Goal: Task Accomplishment & Management: Complete application form

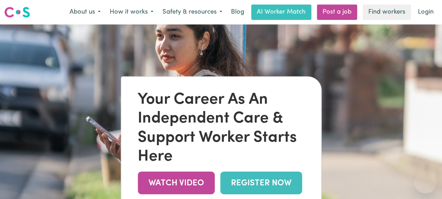
click at [259, 186] on link "REGISTER NOW" at bounding box center [261, 183] width 82 height 23
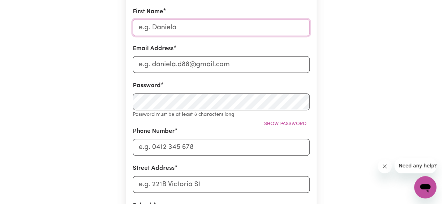
click at [247, 33] on input "First Name" at bounding box center [221, 27] width 177 height 17
type input "[PERSON_NAME]"
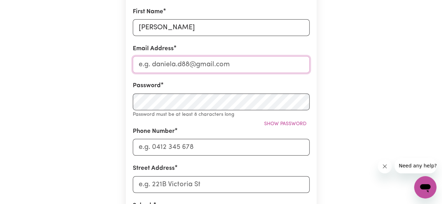
type input "[EMAIL_ADDRESS][DOMAIN_NAME]"
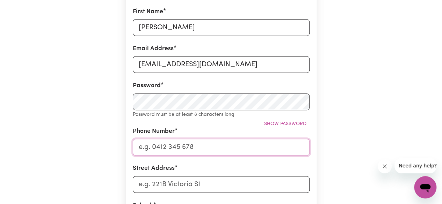
type input "0406829653"
type input "[STREET_ADDRESS][PERSON_NAME]"
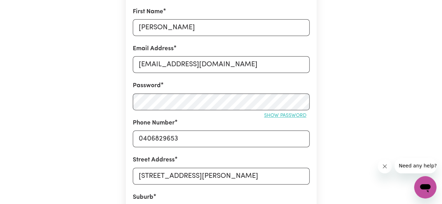
click at [269, 114] on span "Show password" at bounding box center [285, 115] width 42 height 5
click at [269, 114] on span "Hide password" at bounding box center [287, 115] width 39 height 5
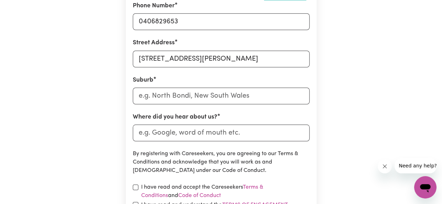
scroll to position [289, 0]
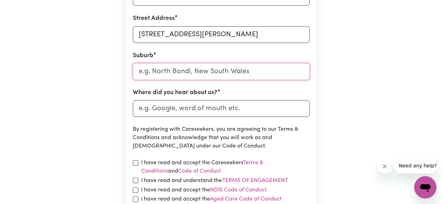
click at [237, 75] on input "text" at bounding box center [221, 71] width 177 height 17
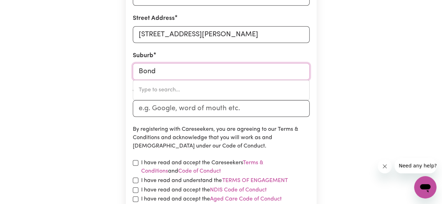
type input "Bond"
type input "[GEOGRAPHIC_DATA]"
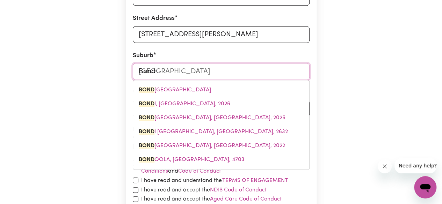
type input "Bondi"
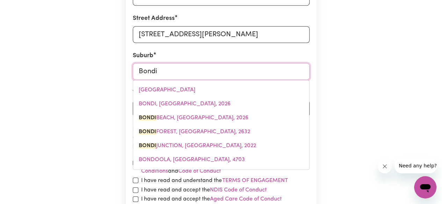
type input "[GEOGRAPHIC_DATA], [GEOGRAPHIC_DATA], 2026"
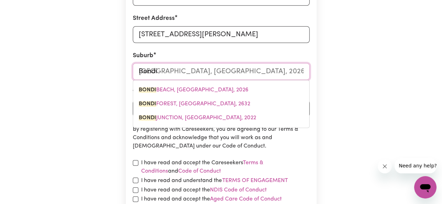
type input "Bondi b"
type input "Bondi bEACH, [GEOGRAPHIC_DATA], 2026"
type input "Bondi be"
type input "Bondi beACH, [GEOGRAPHIC_DATA], 2026"
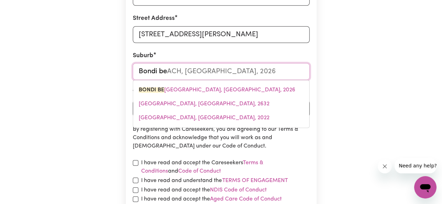
type input "[PERSON_NAME]"
type input "Bondi beaCH, [GEOGRAPHIC_DATA], 2026"
type input "Bondi beac"
type input "Bondi beacH, [GEOGRAPHIC_DATA], 2026"
type input "[GEOGRAPHIC_DATA]"
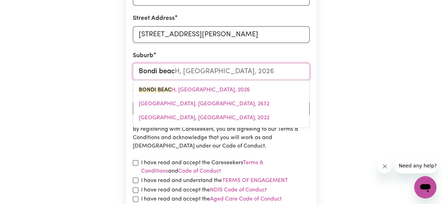
type input "[GEOGRAPHIC_DATA], [GEOGRAPHIC_DATA], 2026"
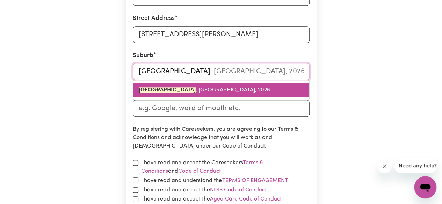
click at [199, 94] on link "[GEOGRAPHIC_DATA] , [GEOGRAPHIC_DATA], 2026" at bounding box center [221, 90] width 176 height 14
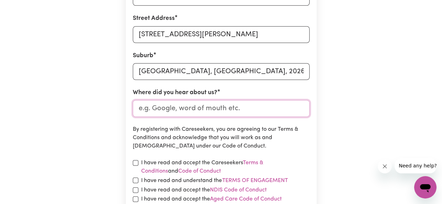
click at [201, 109] on input "Where did you hear about us?" at bounding box center [221, 108] width 177 height 17
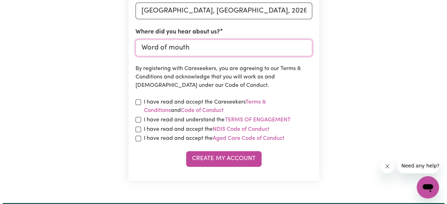
scroll to position [351, 0]
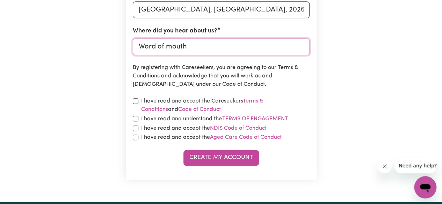
type input "Word of mouth"
click at [208, 103] on label "I have read and accept the Careseekers Terms & Conditions and Code of Conduct" at bounding box center [225, 105] width 168 height 17
click at [136, 101] on input "checkbox" at bounding box center [136, 102] width 6 height 6
checkbox input "true"
click at [136, 121] on input "checkbox" at bounding box center [136, 119] width 6 height 6
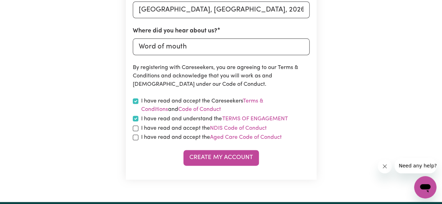
checkbox input "true"
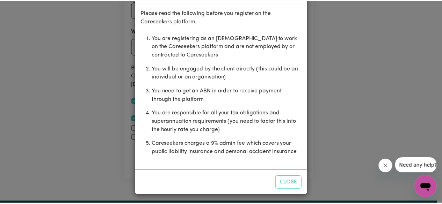
scroll to position [31, 0]
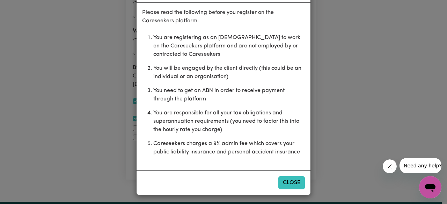
click at [289, 185] on button "Close" at bounding box center [292, 182] width 27 height 13
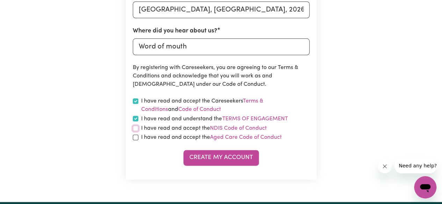
click at [137, 130] on input "checkbox" at bounding box center [136, 129] width 6 height 6
checkbox input "true"
click at [136, 138] on input "checkbox" at bounding box center [136, 138] width 6 height 6
checkbox input "true"
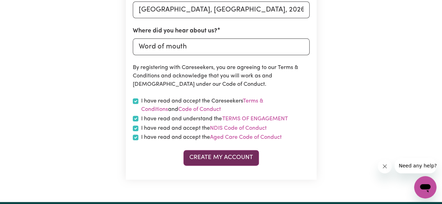
click at [200, 159] on button "Create My Account" at bounding box center [220, 157] width 75 height 15
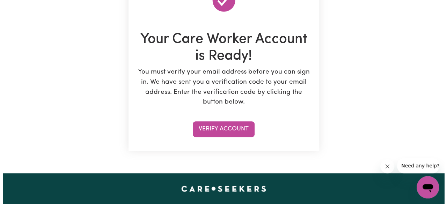
scroll to position [93, 0]
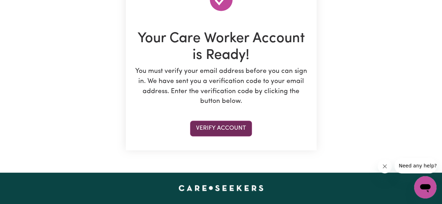
click at [233, 128] on button "Verify Account" at bounding box center [221, 128] width 62 height 15
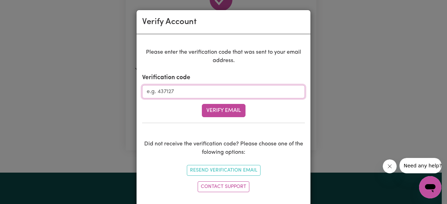
click at [216, 91] on input "Verification code" at bounding box center [223, 91] width 163 height 13
type input "655267"
click at [227, 117] on div "Please enter the verification code that was sent to your email address. Verific…" at bounding box center [223, 121] width 163 height 147
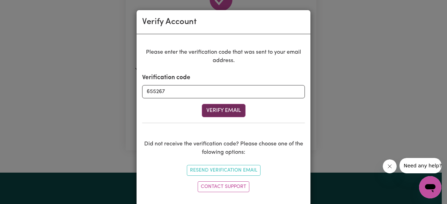
click at [228, 110] on button "Verify Email" at bounding box center [224, 110] width 44 height 13
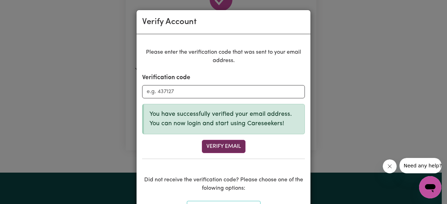
scroll to position [46, 0]
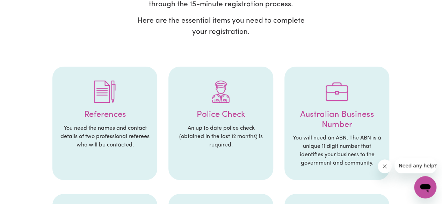
scroll to position [115, 0]
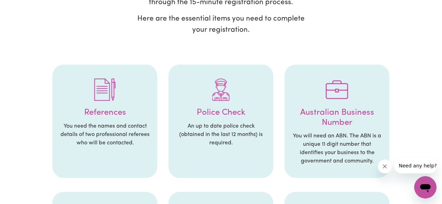
click at [89, 129] on p "You need the names and contact details of two professional referees who will be…" at bounding box center [104, 134] width 91 height 25
click at [99, 88] on img at bounding box center [105, 90] width 22 height 22
click at [222, 108] on h4 "Police Check" at bounding box center [220, 113] width 91 height 10
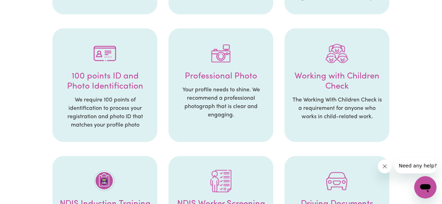
scroll to position [280, 0]
click at [100, 73] on h4 "100 points ID and Photo Identification" at bounding box center [104, 81] width 91 height 20
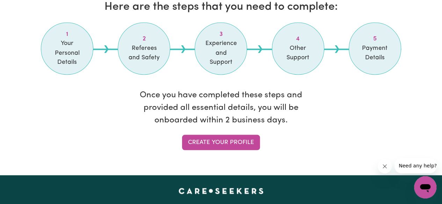
scroll to position [613, 0]
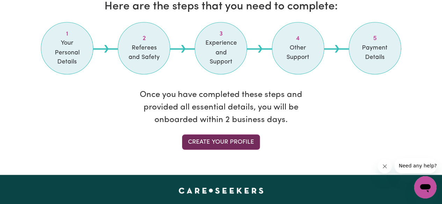
click at [213, 135] on link "Create your profile" at bounding box center [221, 142] width 78 height 15
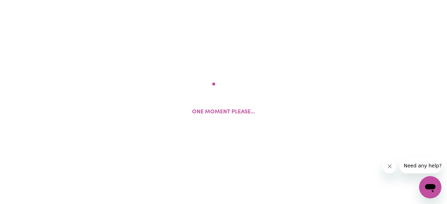
select select "Studying a healthcare related degree or qualification"
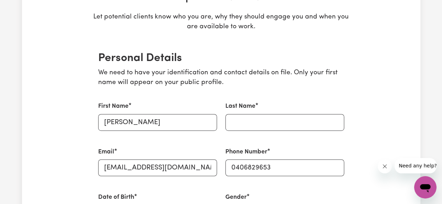
scroll to position [123, 0]
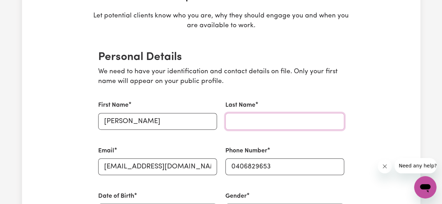
click at [241, 118] on input "Last Name" at bounding box center [284, 121] width 119 height 17
type input "[PERSON_NAME]"
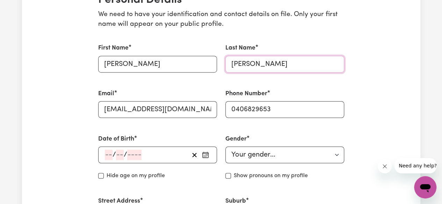
scroll to position [242, 0]
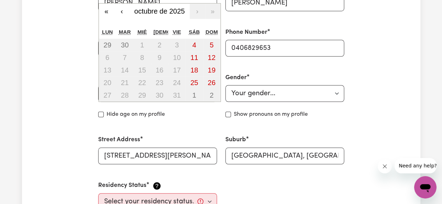
click at [134, 92] on div "/ / « ‹ octubre de 2025 › » lun mar [PERSON_NAME] vie sáb dom 29 30 1 2 3 4 5 6…" at bounding box center [157, 93] width 119 height 17
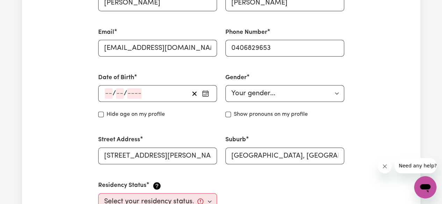
click at [114, 107] on div "Date of Birth / / « ‹ octubre de [DEMOGRAPHIC_DATA] › » lun mar [PERSON_NAME] v…" at bounding box center [157, 96] width 127 height 62
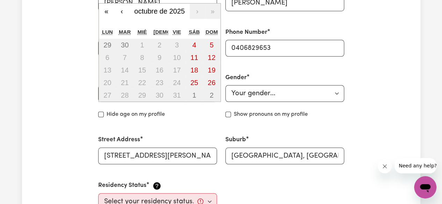
click at [107, 97] on div "/ / « ‹ octubre de 2025 › » lun mar [PERSON_NAME] vie sáb dom 29 30 1 2 3 4 5 6…" at bounding box center [157, 93] width 119 height 17
click at [174, 11] on span "octubre de 2025" at bounding box center [159, 11] width 51 height 8
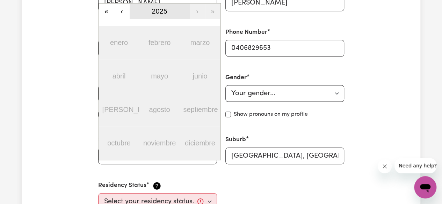
click at [163, 13] on span "2025" at bounding box center [160, 11] width 16 height 8
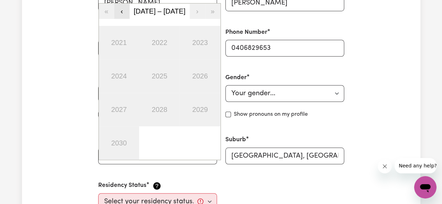
click at [120, 12] on button "‹" at bounding box center [121, 10] width 15 height 15
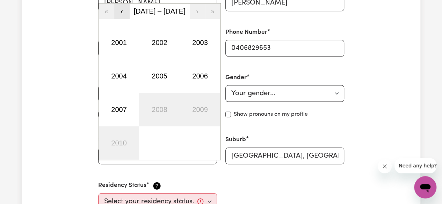
click at [120, 12] on button "‹" at bounding box center [121, 10] width 15 height 15
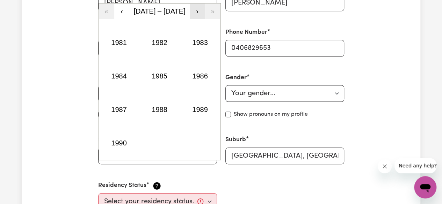
click at [196, 11] on button "›" at bounding box center [197, 10] width 15 height 15
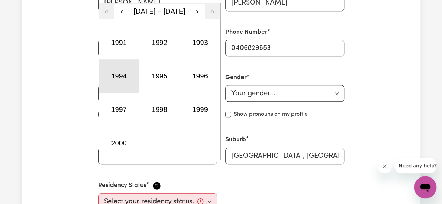
click at [122, 85] on button "1994" at bounding box center [119, 76] width 41 height 34
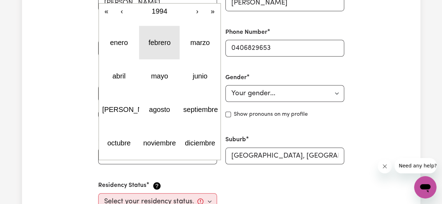
click at [159, 43] on abbr "febrero" at bounding box center [160, 43] width 22 height 8
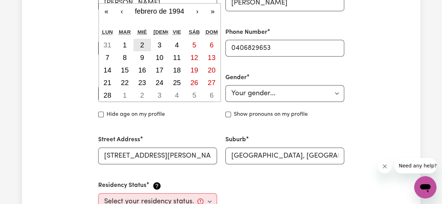
click at [143, 39] on button "2" at bounding box center [142, 45] width 17 height 13
type input "[DATE]"
type input "2"
type input "1994"
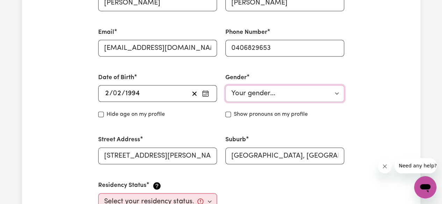
click at [239, 92] on select "Your gender... [DEMOGRAPHIC_DATA] [DEMOGRAPHIC_DATA] [DEMOGRAPHIC_DATA] Other P…" at bounding box center [284, 93] width 119 height 17
select select "[DEMOGRAPHIC_DATA]"
click at [225, 85] on select "Your gender... [DEMOGRAPHIC_DATA] [DEMOGRAPHIC_DATA] [DEMOGRAPHIC_DATA] Other P…" at bounding box center [284, 93] width 119 height 17
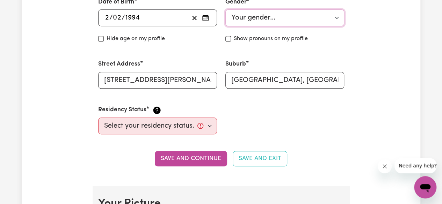
scroll to position [318, 0]
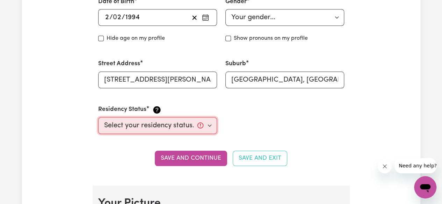
click at [192, 130] on select "Select your residency status... [DEMOGRAPHIC_DATA] citizen Australian PR [DEMOG…" at bounding box center [157, 125] width 119 height 17
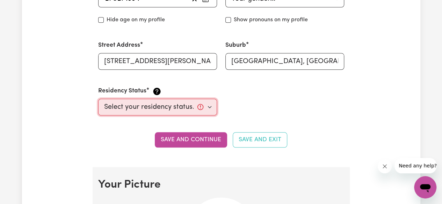
scroll to position [338, 0]
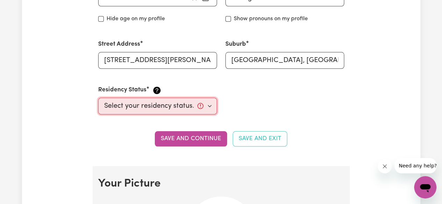
click at [190, 103] on select "Select your residency status... [DEMOGRAPHIC_DATA] citizen Australian PR [DEMOG…" at bounding box center [157, 106] width 119 height 17
select select "[DEMOGRAPHIC_DATA] Work Visa"
click at [98, 98] on select "Select your residency status... [DEMOGRAPHIC_DATA] citizen Australian PR [DEMOG…" at bounding box center [157, 106] width 119 height 17
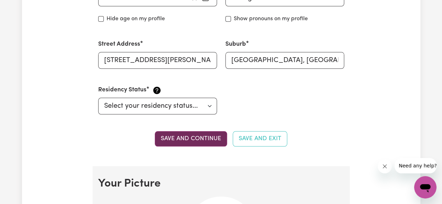
click at [190, 137] on button "Save and continue" at bounding box center [191, 138] width 72 height 15
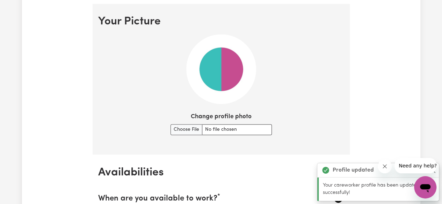
scroll to position [503, 0]
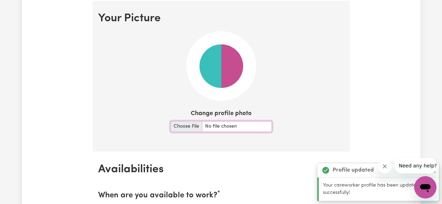
click at [196, 126] on input "Change profile photo" at bounding box center [221, 126] width 101 height 11
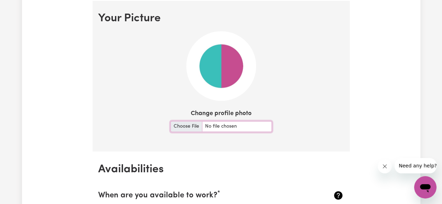
type input "C:\fakepath\Passport Photo.JPG"
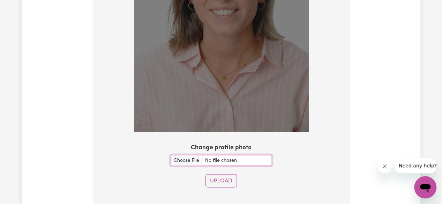
scroll to position [640, 0]
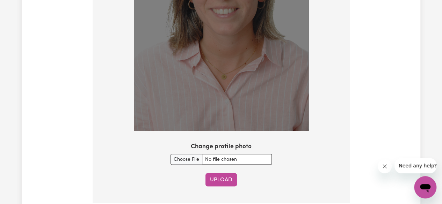
click at [217, 182] on button "Upload" at bounding box center [220, 179] width 31 height 13
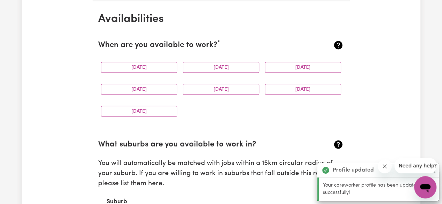
scroll to position [654, 0]
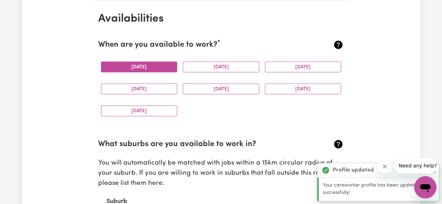
click at [158, 70] on button "[DATE]" at bounding box center [139, 67] width 77 height 11
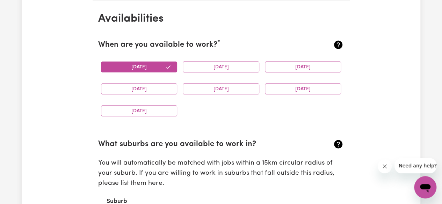
click at [202, 74] on div "[DATE]" at bounding box center [221, 67] width 82 height 22
click at [207, 70] on button "[DATE]" at bounding box center [221, 67] width 77 height 11
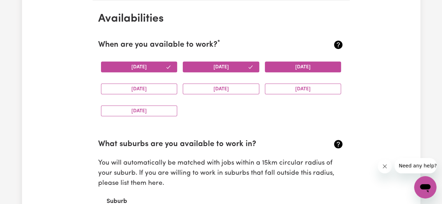
click at [294, 64] on button "[DATE]" at bounding box center [303, 67] width 77 height 11
click at [154, 95] on div "[DATE]" at bounding box center [139, 89] width 82 height 22
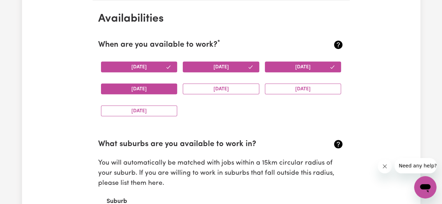
click at [157, 87] on button "[DATE]" at bounding box center [139, 89] width 77 height 11
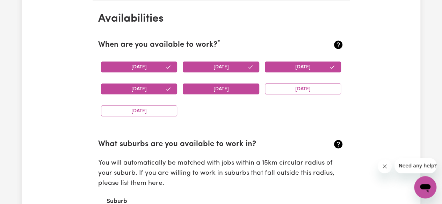
click at [206, 88] on button "[DATE]" at bounding box center [221, 89] width 77 height 11
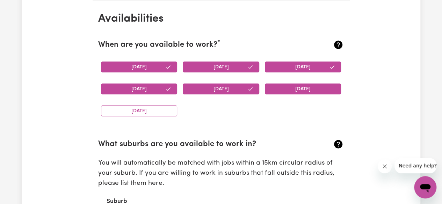
click at [293, 89] on button "[DATE]" at bounding box center [303, 89] width 77 height 11
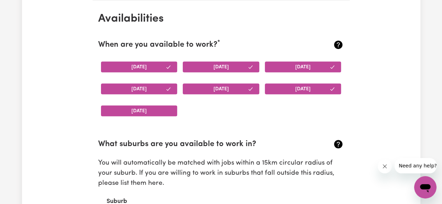
click at [154, 111] on button "[DATE]" at bounding box center [139, 111] width 77 height 11
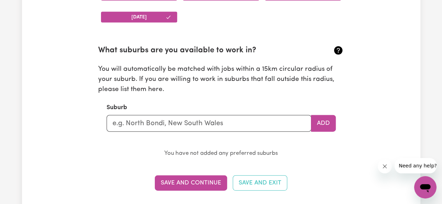
scroll to position [749, 0]
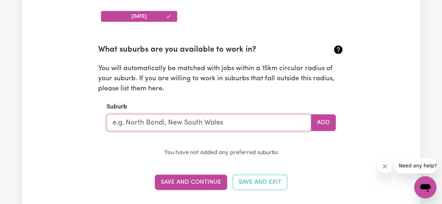
click at [161, 128] on input "text" at bounding box center [209, 123] width 205 height 17
type input "bondi"
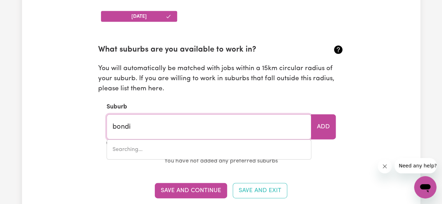
type input "bondi, [GEOGRAPHIC_DATA], 2026"
type input "bondi"
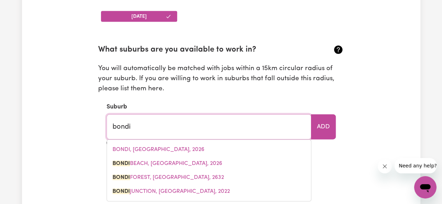
type input "[GEOGRAPHIC_DATA], [GEOGRAPHIC_DATA], 2026"
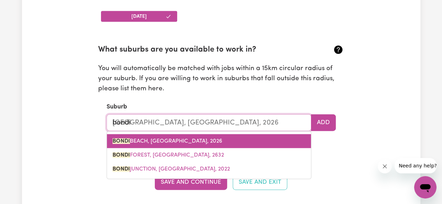
click at [128, 143] on mark "BONDI" at bounding box center [121, 142] width 17 height 6
type input "[GEOGRAPHIC_DATA], [GEOGRAPHIC_DATA], 2026"
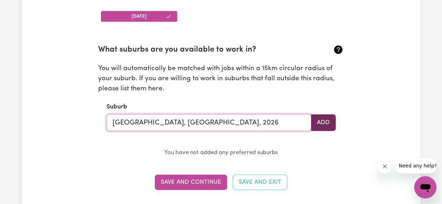
type input "[GEOGRAPHIC_DATA], [GEOGRAPHIC_DATA], 2026"
click at [333, 123] on button "Add" at bounding box center [323, 123] width 25 height 17
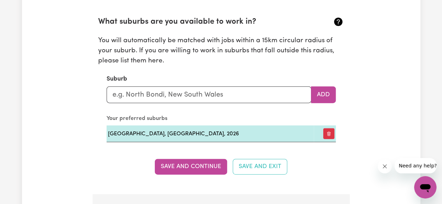
scroll to position [777, 0]
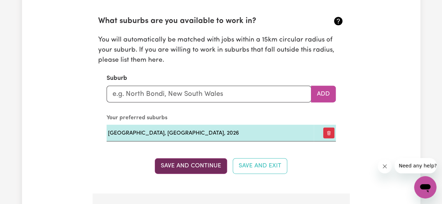
click at [173, 163] on button "Save and Continue" at bounding box center [191, 166] width 72 height 15
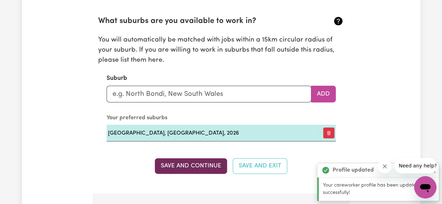
click at [173, 163] on button "Save and Continue" at bounding box center [191, 166] width 72 height 15
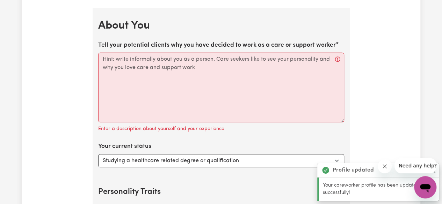
scroll to position [969, 0]
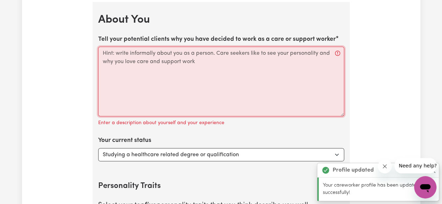
click at [178, 77] on textarea "Tell your potential clients why you have decided to work as a care or support w…" at bounding box center [221, 82] width 246 height 70
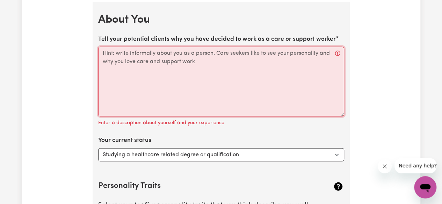
paste textarea "I have worked in the health sector in different roles and supporting people has…"
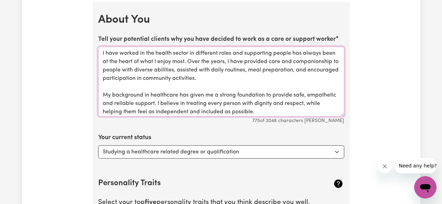
scroll to position [32, 0]
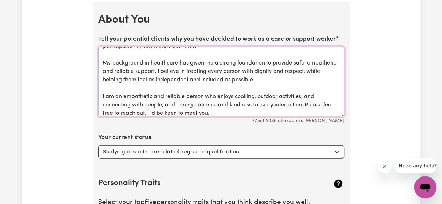
click at [132, 52] on textarea "I have worked in the health sector in different roles and supporting people has…" at bounding box center [221, 82] width 246 height 70
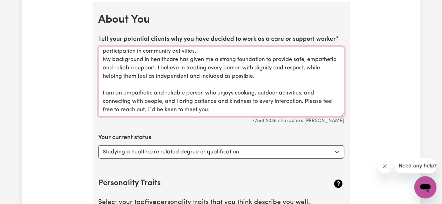
scroll to position [24, 0]
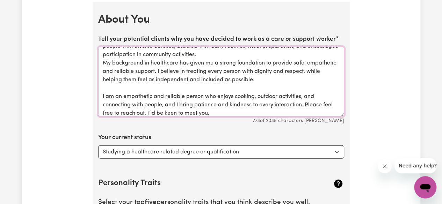
click at [132, 86] on textarea "I have worked in the health sector in different roles and supporting people has…" at bounding box center [221, 82] width 246 height 70
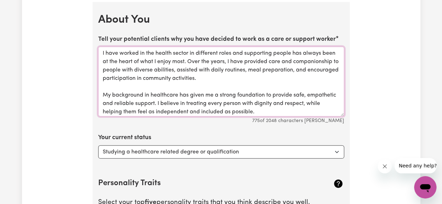
scroll to position [35, 0]
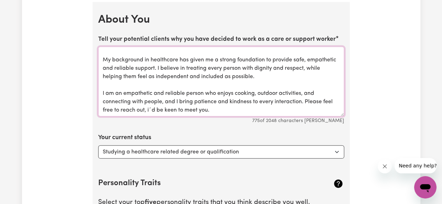
type textarea "I have worked in the health sector in different roles and supporting people has…"
click at [148, 148] on select "Select... Studying a healthcare related degree or qualification Studying a non-…" at bounding box center [221, 152] width 246 height 13
select select "Looking for extra work to fill my week and/or weekends"
click at [98, 146] on select "Select... Studying a healthcare related degree or qualification Studying a non-…" at bounding box center [221, 152] width 246 height 13
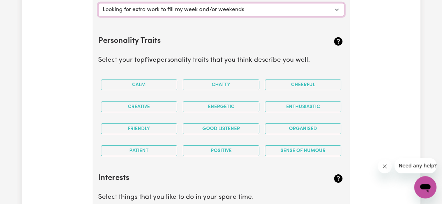
scroll to position [1131, 0]
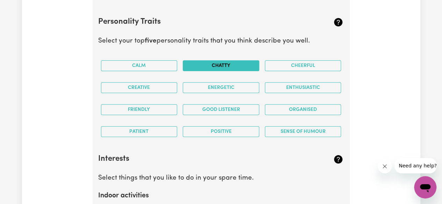
click at [235, 60] on button "Chatty" at bounding box center [221, 65] width 77 height 11
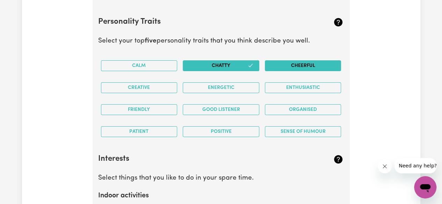
click at [277, 60] on button "Cheerful" at bounding box center [303, 65] width 77 height 11
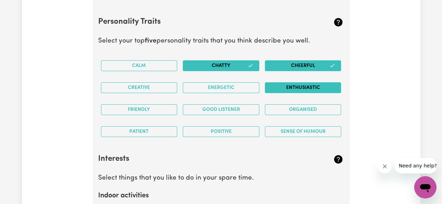
click at [269, 82] on button "Enthusiastic" at bounding box center [303, 87] width 77 height 11
click at [196, 109] on button "Good Listener" at bounding box center [221, 109] width 77 height 11
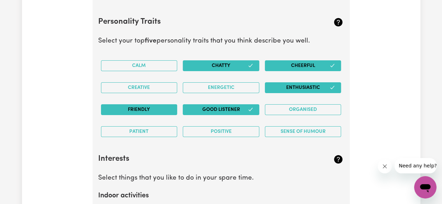
click at [155, 109] on button "Friendly" at bounding box center [139, 109] width 77 height 11
click at [216, 127] on button "Positive" at bounding box center [221, 132] width 77 height 11
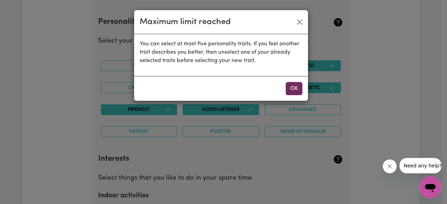
click at [296, 91] on button "OK" at bounding box center [294, 88] width 17 height 13
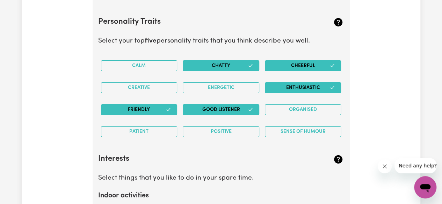
click at [248, 65] on icon "button" at bounding box center [251, 66] width 6 height 6
click at [231, 132] on button "Positive" at bounding box center [221, 132] width 77 height 11
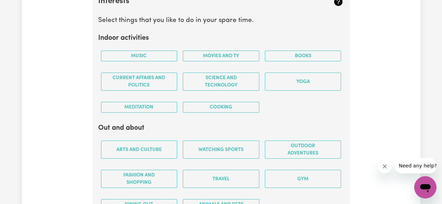
scroll to position [1289, 0]
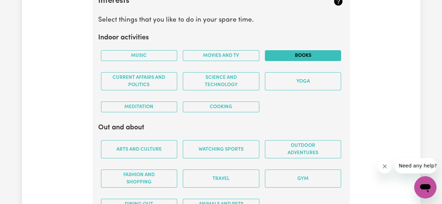
click at [277, 56] on button "Books" at bounding box center [303, 55] width 77 height 11
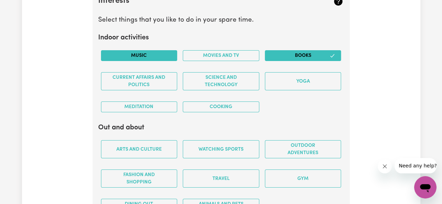
click at [156, 56] on button "Music" at bounding box center [139, 55] width 77 height 11
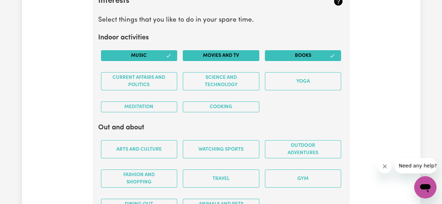
click at [217, 52] on button "Movies and TV" at bounding box center [221, 55] width 77 height 11
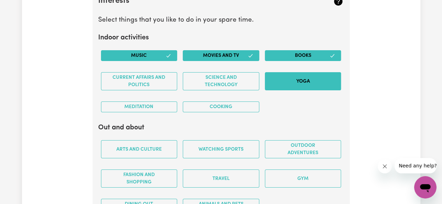
click at [279, 87] on button "Yoga" at bounding box center [303, 81] width 77 height 18
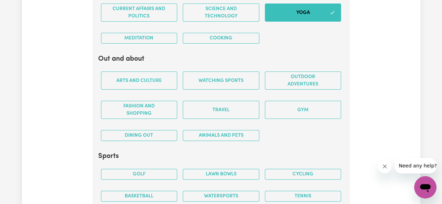
scroll to position [1370, 0]
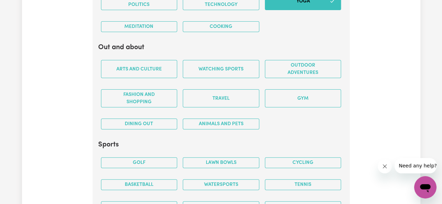
click at [227, 17] on div "Cooking" at bounding box center [221, 27] width 82 height 22
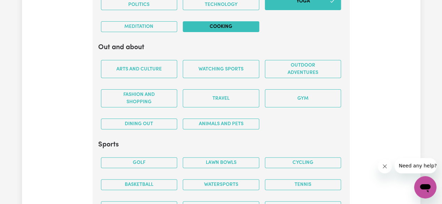
click at [231, 24] on button "Cooking" at bounding box center [221, 26] width 77 height 11
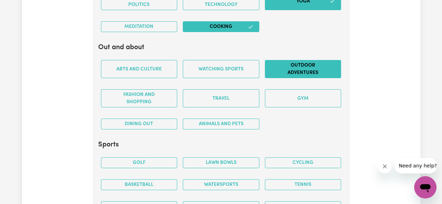
click at [298, 60] on button "Outdoor adventures" at bounding box center [303, 69] width 77 height 18
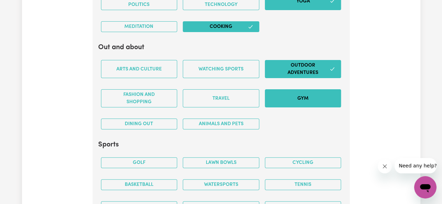
click at [298, 91] on button "Gym" at bounding box center [303, 98] width 77 height 18
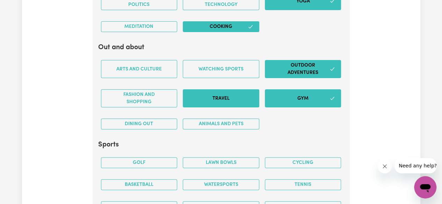
click at [237, 91] on button "Travel" at bounding box center [221, 98] width 77 height 18
click at [236, 125] on div "Animals and pets" at bounding box center [221, 124] width 82 height 22
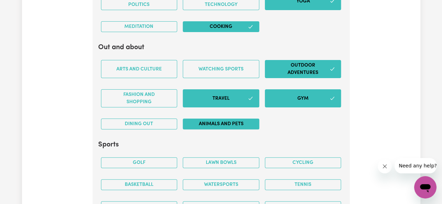
click at [237, 123] on button "Animals and pets" at bounding box center [221, 124] width 77 height 11
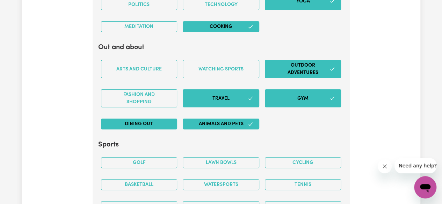
click at [150, 123] on button "Dining out" at bounding box center [139, 124] width 77 height 11
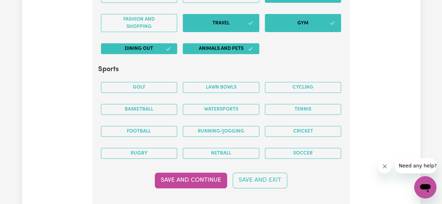
scroll to position [1445, 0]
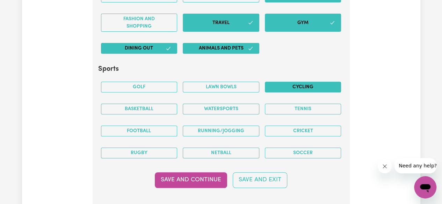
click at [270, 82] on button "Cycling" at bounding box center [303, 87] width 77 height 11
click at [282, 109] on div "Tennis" at bounding box center [303, 109] width 82 height 22
click at [283, 106] on button "Tennis" at bounding box center [303, 109] width 77 height 11
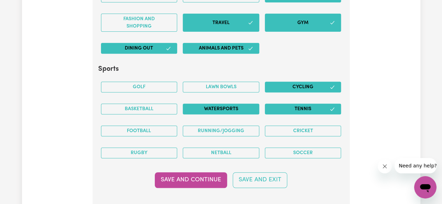
click at [240, 104] on button "Watersports" at bounding box center [221, 109] width 77 height 11
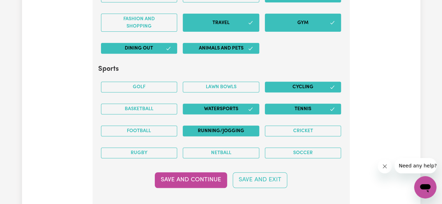
click at [211, 126] on button "Running/Jogging" at bounding box center [221, 131] width 77 height 11
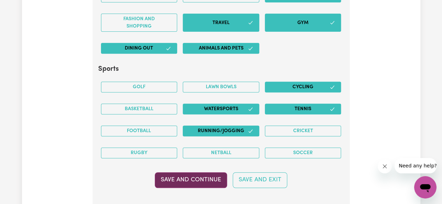
click at [202, 173] on button "Save and Continue" at bounding box center [191, 180] width 72 height 15
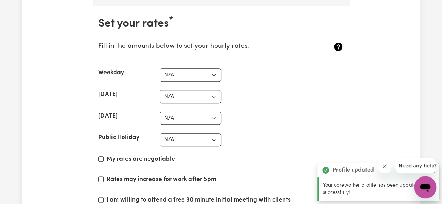
scroll to position [1647, 0]
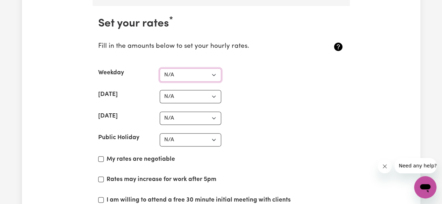
click at [194, 69] on select "N/A $37 $38 $39 $40 $41 $42 $43 $44 $45 $46 $47 $48 $49 $50 $51 $52 $53 $54 $55…" at bounding box center [191, 74] width 62 height 13
select select "42"
click at [160, 68] on select "N/A $37 $38 $39 $40 $41 $42 $43 $44 $45 $46 $47 $48 $49 $50 $51 $52 $53 $54 $55…" at bounding box center [191, 74] width 62 height 13
click at [199, 91] on select "N/A $37 $38 $39 $40 $41 $42 $43 $44 $45 $46 $47 $48 $49 $50 $51 $52 $53 $54 $55…" at bounding box center [191, 96] width 62 height 13
select select "60"
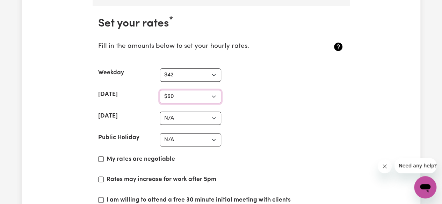
click at [160, 90] on select "N/A $37 $38 $39 $40 $41 $42 $43 $44 $45 $46 $47 $48 $49 $50 $51 $52 $53 $54 $55…" at bounding box center [191, 96] width 62 height 13
click at [179, 114] on select "N/A $37 $38 $39 $40 $41 $42 $43 $44 $45 $46 $47 $48 $49 $50 $51 $52 $53 $54 $55…" at bounding box center [191, 118] width 62 height 13
select select "80"
click at [160, 112] on select "N/A $37 $38 $39 $40 $41 $42 $43 $44 $45 $46 $47 $48 $49 $50 $51 $52 $53 $54 $55…" at bounding box center [191, 118] width 62 height 13
click at [172, 135] on select "N/A $37 $38 $39 $40 $41 $42 $43 $44 $45 $46 $47 $48 $49 $50 $51 $52 $53 $54 $55…" at bounding box center [191, 140] width 62 height 13
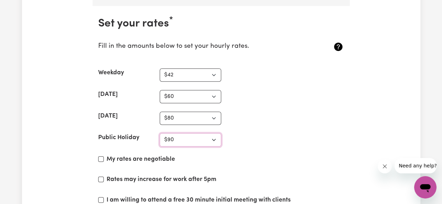
click at [160, 134] on select "N/A $37 $38 $39 $40 $41 $42 $43 $44 $45 $46 $47 $48 $49 $50 $51 $52 $53 $54 $55…" at bounding box center [191, 140] width 62 height 13
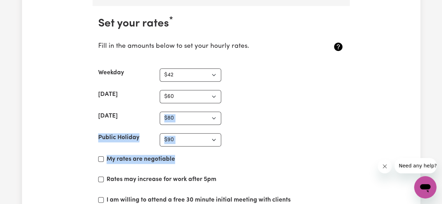
drag, startPoint x: 181, startPoint y: 142, endPoint x: 245, endPoint y: 114, distance: 70.2
click at [245, 114] on section "Set your rates * Fill in the amounts below to set your hourly rates. Weekday N/…" at bounding box center [221, 129] width 257 height 246
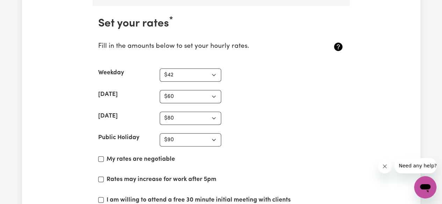
click at [245, 114] on div "[DATE] N/A $37 $38 $39 $40 $41 $42 $43 $44 $45 $46 $47 $48 $49 $50 $51 $52 $53 …" at bounding box center [221, 118] width 246 height 13
click at [191, 134] on select "N/A $37 $38 $39 $40 $41 $42 $43 $44 $45 $46 $47 $48 $49 $50 $51 $52 $53 $54 $55…" at bounding box center [191, 140] width 62 height 13
select select "94"
click at [160, 134] on select "N/A $37 $38 $39 $40 $41 $42 $43 $44 $45 $46 $47 $48 $49 $50 $51 $52 $53 $54 $55…" at bounding box center [191, 140] width 62 height 13
click at [183, 68] on select "N/A $37 $38 $39 $40 $41 $42 $43 $44 $45 $46 $47 $48 $49 $50 $51 $52 $53 $54 $55…" at bounding box center [191, 74] width 62 height 13
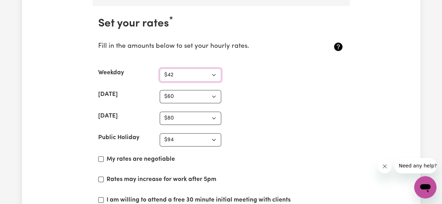
select select "50"
click at [160, 68] on select "N/A $37 $38 $39 $40 $41 $42 $43 $44 $45 $46 $47 $48 $49 $50 $51 $52 $53 $54 $55…" at bounding box center [191, 74] width 62 height 13
click at [203, 95] on select "N/A $37 $38 $39 $40 $41 $42 $43 $44 $45 $46 $47 $48 $49 $50 $51 $52 $53 $54 $55…" at bounding box center [191, 96] width 62 height 13
select select "65"
click at [160, 90] on select "N/A $37 $38 $39 $40 $41 $42 $43 $44 $45 $46 $47 $48 $49 $50 $51 $52 $53 $54 $55…" at bounding box center [191, 96] width 62 height 13
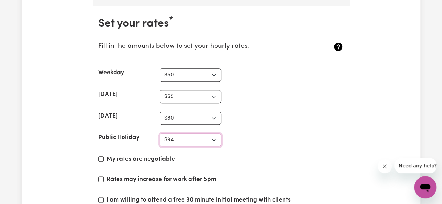
click at [194, 134] on select "N/A $37 $38 $39 $40 $41 $42 $43 $44 $45 $46 $47 $48 $49 $50 $51 $52 $53 $54 $55…" at bounding box center [191, 140] width 62 height 13
select select "95"
click at [160, 134] on select "N/A $37 $38 $39 $40 $41 $42 $43 $44 $45 $46 $47 $48 $49 $50 $51 $52 $53 $54 $55…" at bounding box center [191, 140] width 62 height 13
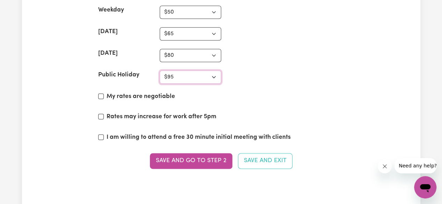
scroll to position [1711, 0]
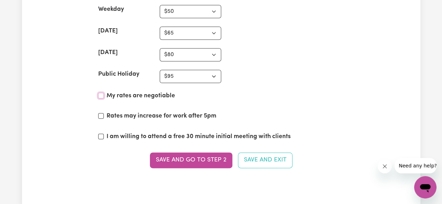
click at [100, 93] on input "My rates are negotiable" at bounding box center [101, 96] width 6 height 6
checkbox input "true"
click at [134, 132] on label "I am willing to attend a free 30 minute initial meeting with clients" at bounding box center [199, 136] width 184 height 9
click at [104, 134] on input "I am willing to attend a free 30 minute initial meeting with clients" at bounding box center [101, 137] width 6 height 6
checkbox input "true"
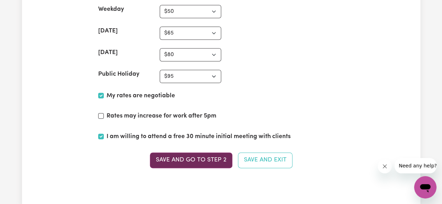
click at [173, 153] on button "Save and go to Step 2" at bounding box center [191, 160] width 82 height 15
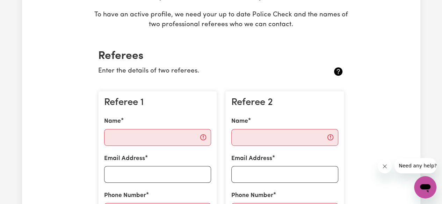
scroll to position [124, 0]
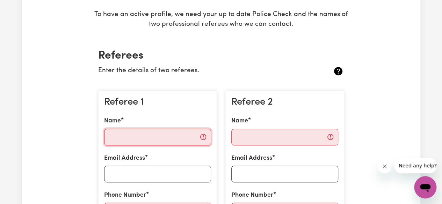
click at [172, 130] on input "Name" at bounding box center [157, 137] width 107 height 17
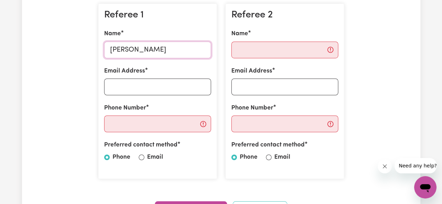
scroll to position [212, 0]
type input "[PERSON_NAME]"
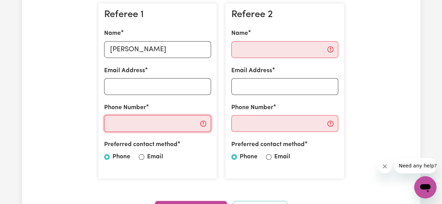
click at [166, 123] on input "Phone Number" at bounding box center [157, 123] width 107 height 17
click at [94, 137] on div "Referee 1 Name [PERSON_NAME] Email Address Phone Number Preferred contact metho…" at bounding box center [157, 91] width 127 height 187
click at [130, 91] on input "Email Address" at bounding box center [157, 86] width 107 height 17
click at [124, 118] on input "Phone Number" at bounding box center [157, 123] width 107 height 17
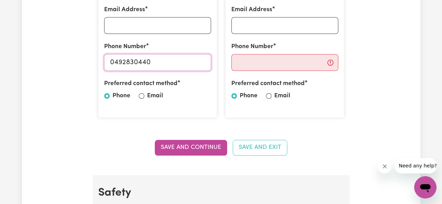
scroll to position [275, 0]
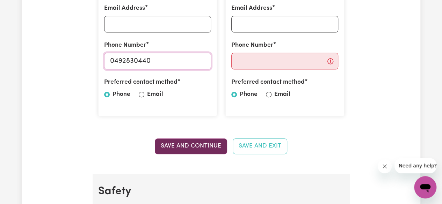
type input "0492830440"
click at [198, 150] on button "Save and Continue" at bounding box center [191, 146] width 72 height 15
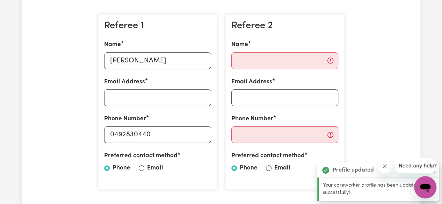
scroll to position [201, 0]
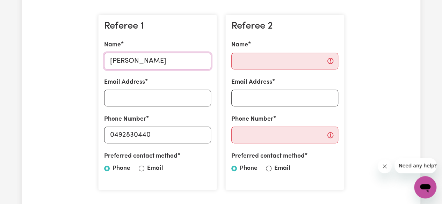
click at [194, 66] on input "[PERSON_NAME]" at bounding box center [157, 61] width 107 height 17
type input "[PERSON_NAME]"
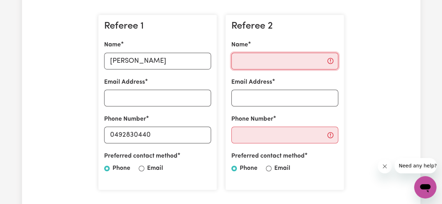
click at [254, 67] on input "Name" at bounding box center [284, 61] width 107 height 17
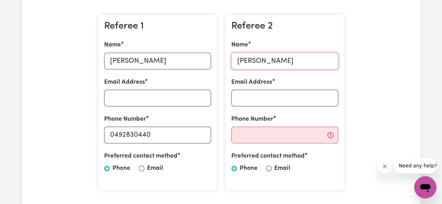
type input "[PERSON_NAME]"
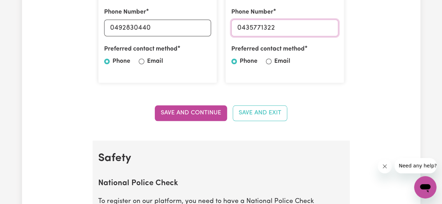
scroll to position [308, 0]
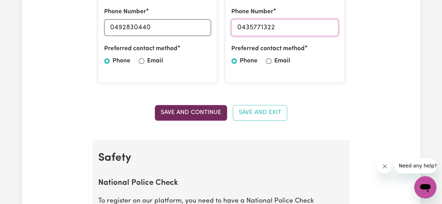
type input "0435771322"
click at [188, 107] on button "Save and Continue" at bounding box center [191, 112] width 72 height 15
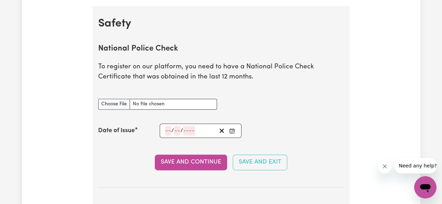
scroll to position [444, 0]
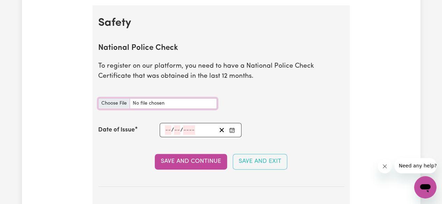
click at [188, 107] on input "National Police Check document" at bounding box center [157, 103] width 119 height 11
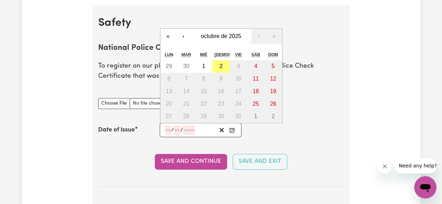
click at [169, 126] on input "number" at bounding box center [168, 129] width 6 height 9
type input "11"
type input "02"
type input "0002-02-11"
type input "2"
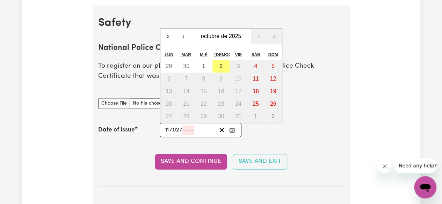
type input "2"
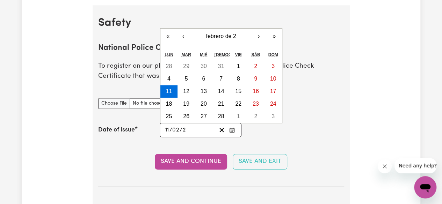
type input "0020-02-11"
type input "20"
type input "0202-02-11"
type input "202"
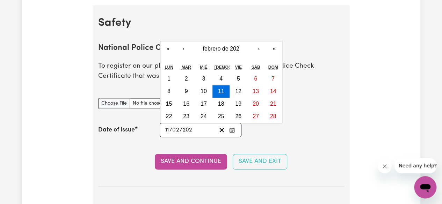
type input "[DATE]"
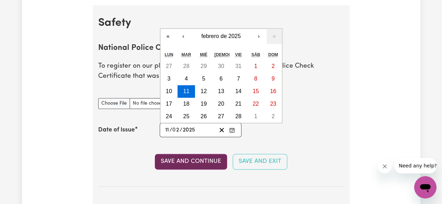
type input "2025"
click at [197, 160] on button "Save and Continue" at bounding box center [191, 161] width 72 height 15
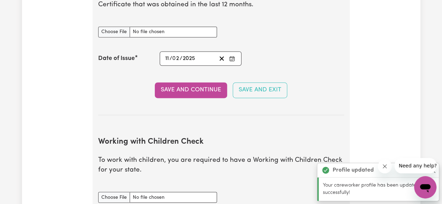
scroll to position [514, 0]
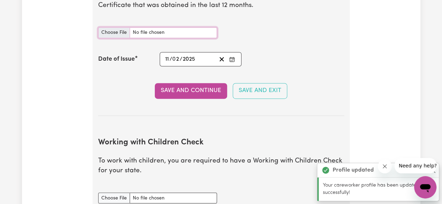
click at [116, 33] on input "National Police Check document" at bounding box center [157, 32] width 119 height 11
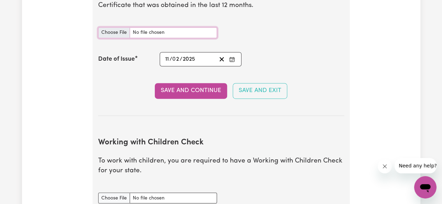
type input "C:\fakepath\Police check.pdf"
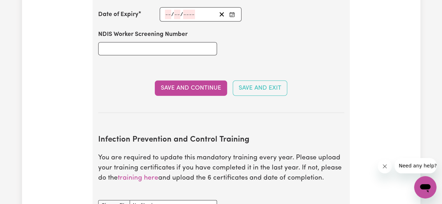
scroll to position [933, 0]
click at [138, 51] on input "NDIS Worker Screening Number" at bounding box center [157, 48] width 119 height 13
